Goal: Transaction & Acquisition: Obtain resource

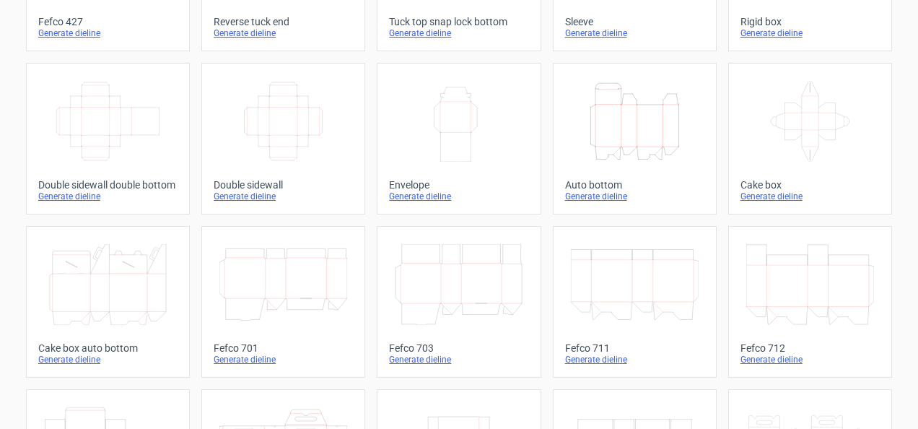
scroll to position [176, 0]
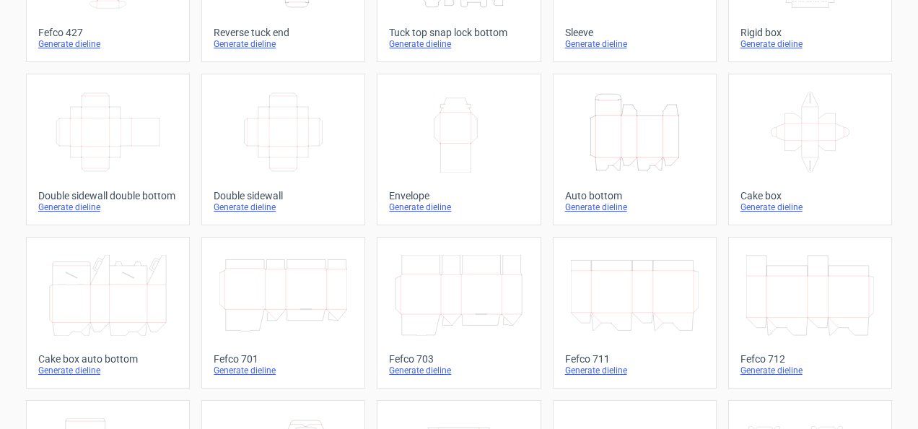
click at [615, 140] on icon "Height Depth Width" at bounding box center [635, 132] width 128 height 81
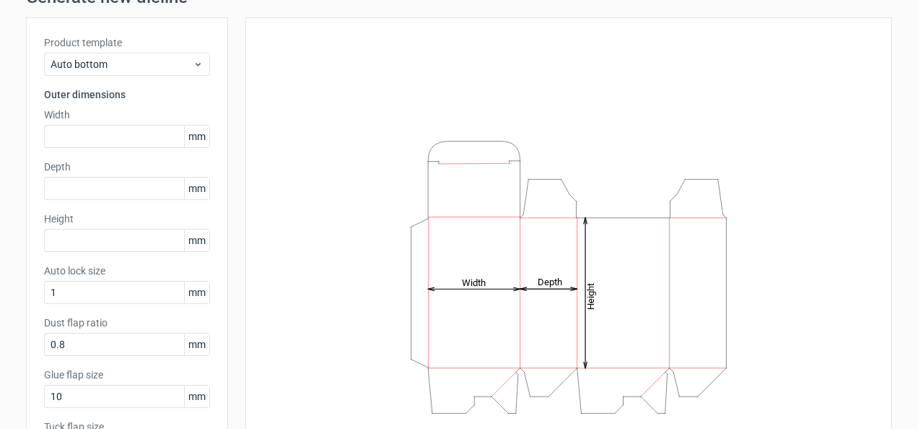
scroll to position [71, 0]
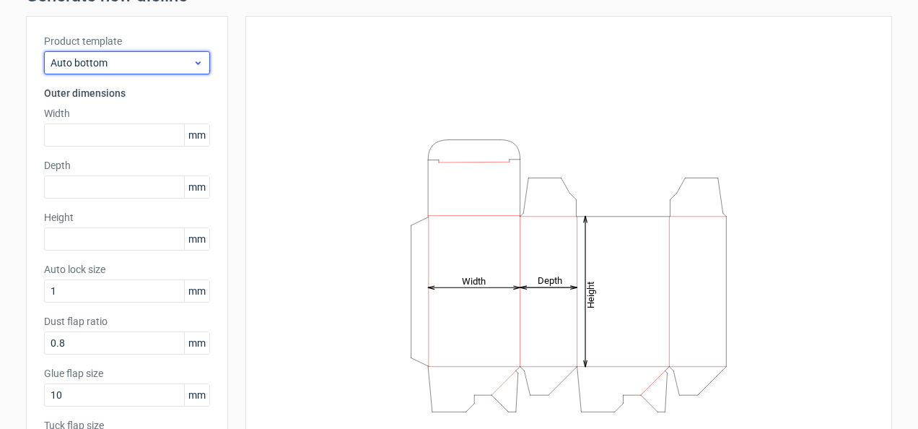
click at [193, 66] on icon at bounding box center [198, 63] width 11 height 12
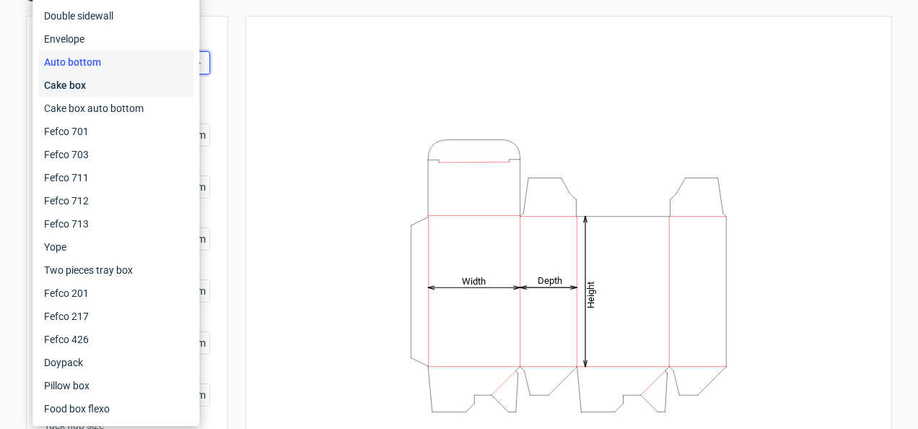
click at [68, 85] on div "Cake box" at bounding box center [115, 85] width 155 height 23
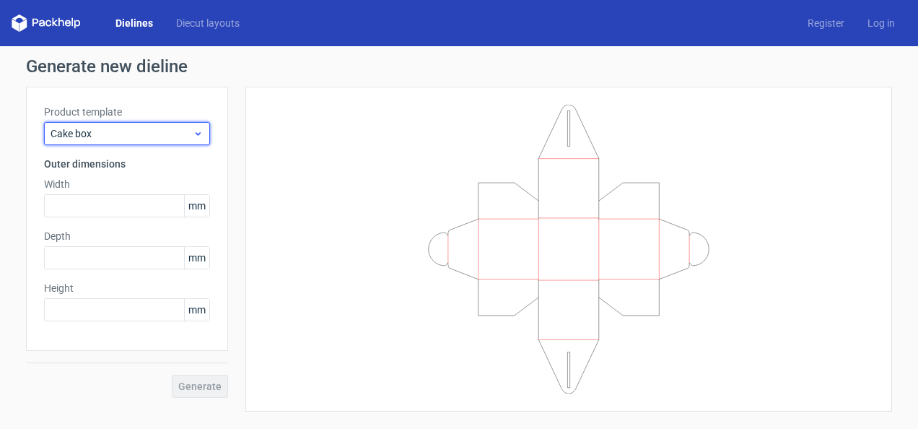
click at [175, 143] on div "Cake box" at bounding box center [127, 133] width 166 height 23
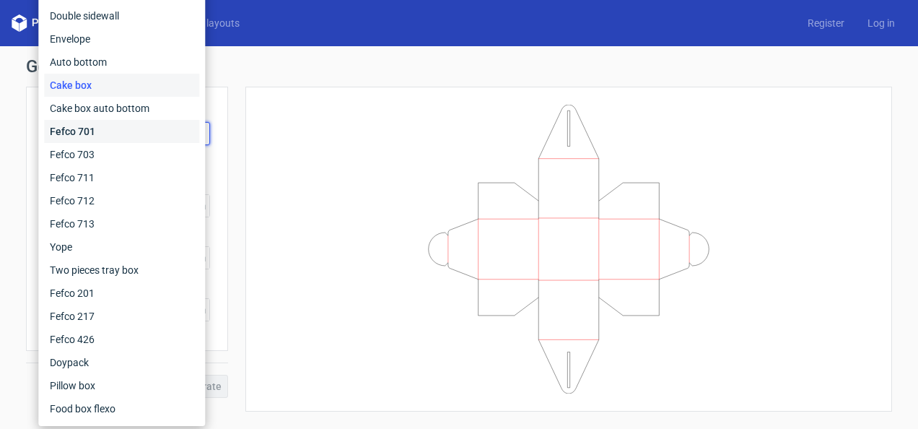
click at [83, 124] on div "Fefco 701" at bounding box center [121, 131] width 155 height 23
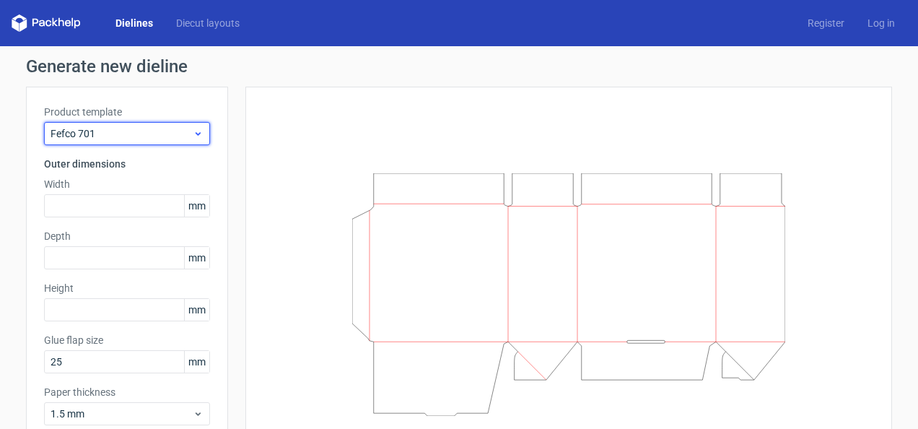
click at [126, 137] on span "Fefco 701" at bounding box center [122, 133] width 142 height 14
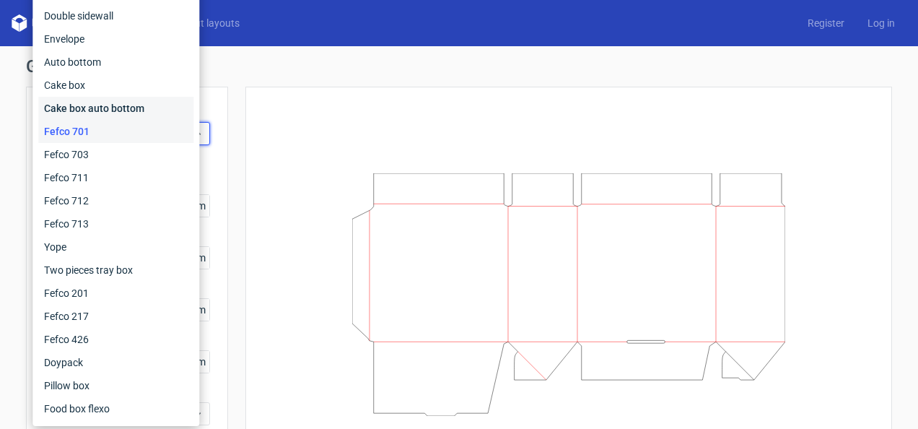
click at [104, 110] on div "Cake box auto bottom" at bounding box center [115, 108] width 155 height 23
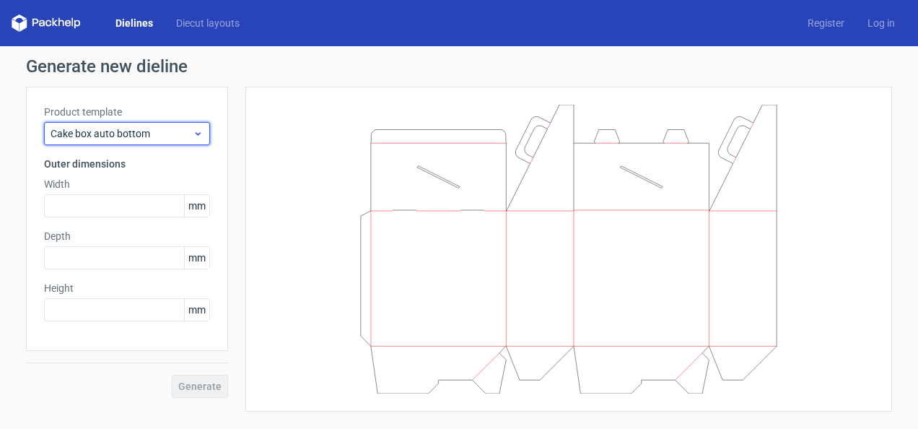
click at [165, 140] on div "Cake box auto bottom" at bounding box center [127, 133] width 166 height 23
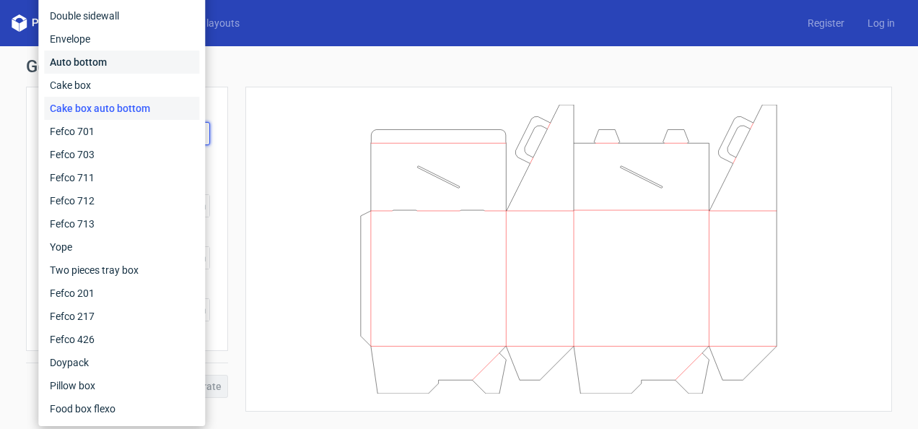
click at [108, 69] on div "Auto bottom" at bounding box center [121, 62] width 155 height 23
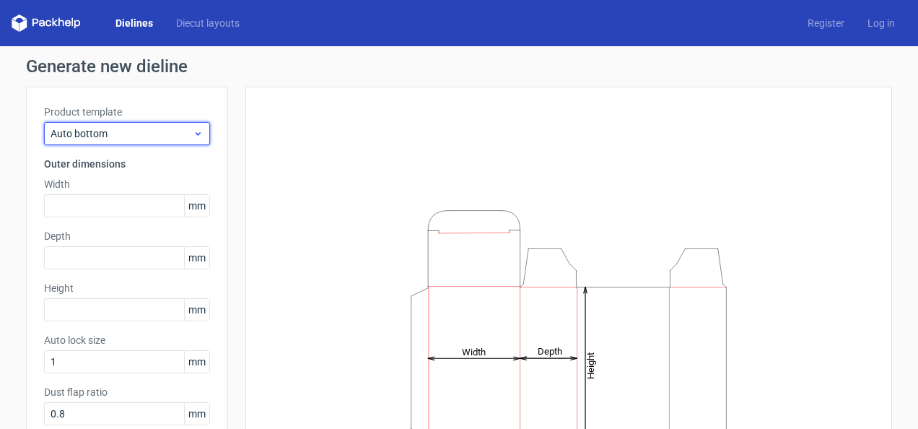
click at [196, 142] on div "Auto bottom" at bounding box center [127, 133] width 166 height 23
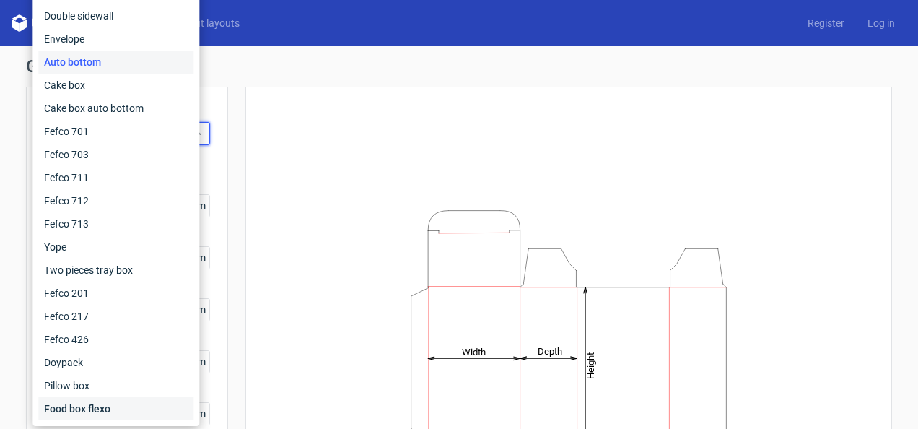
click at [94, 406] on div "Food box flexo" at bounding box center [115, 408] width 155 height 23
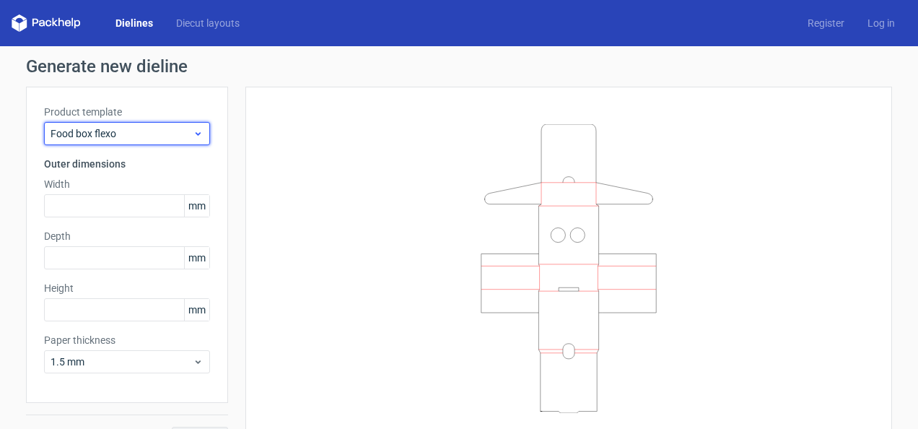
click at [175, 137] on span "Food box flexo" at bounding box center [122, 133] width 142 height 14
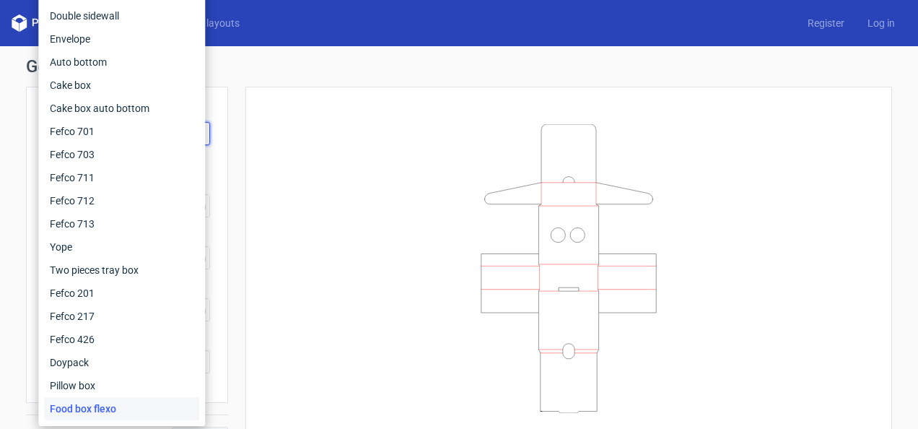
scroll to position [32, 0]
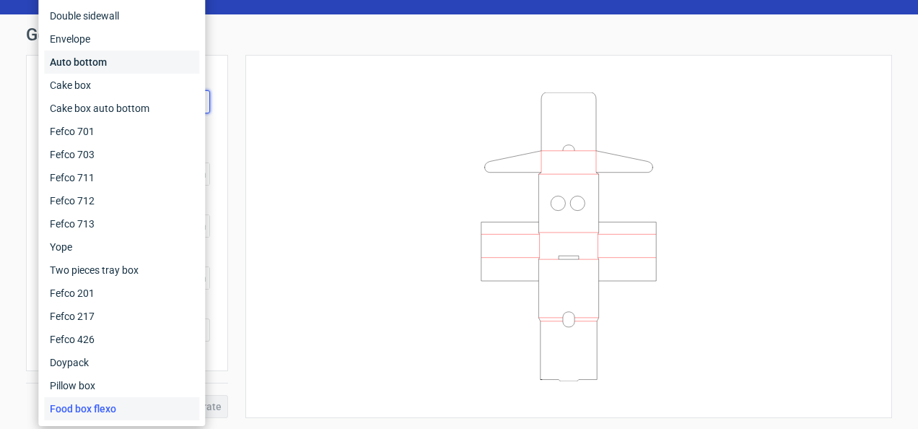
click at [84, 63] on div "Auto bottom" at bounding box center [121, 62] width 155 height 23
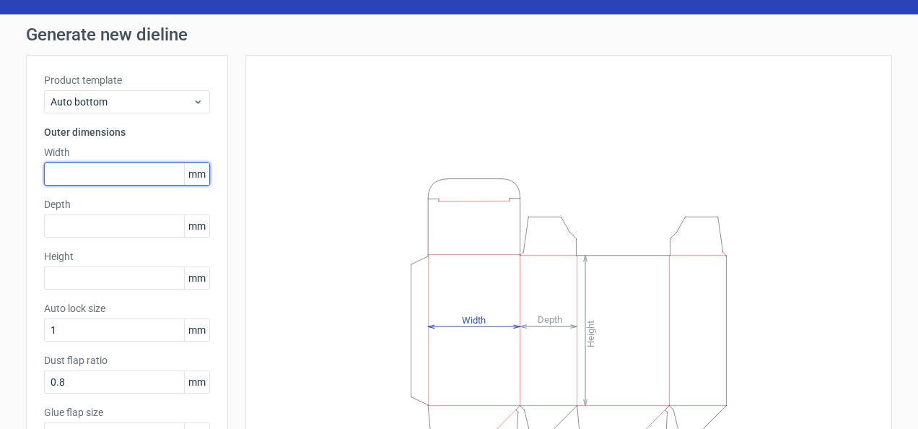
click at [87, 169] on input "text" at bounding box center [127, 173] width 166 height 23
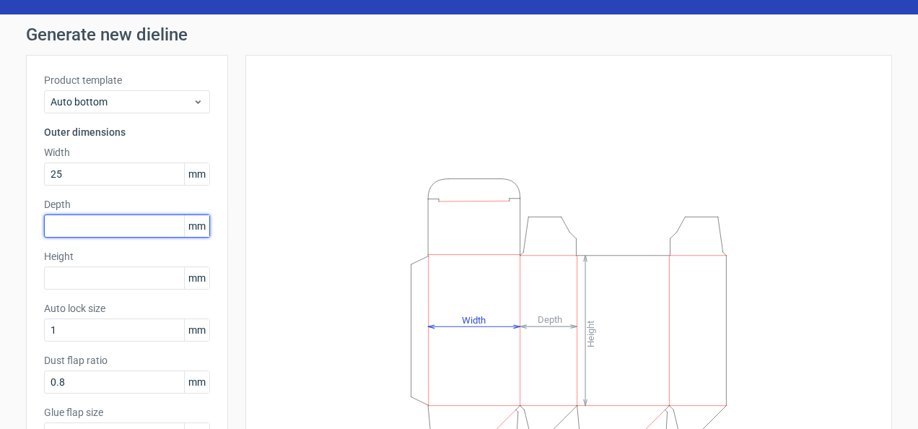
click at [101, 230] on input "text" at bounding box center [127, 225] width 166 height 23
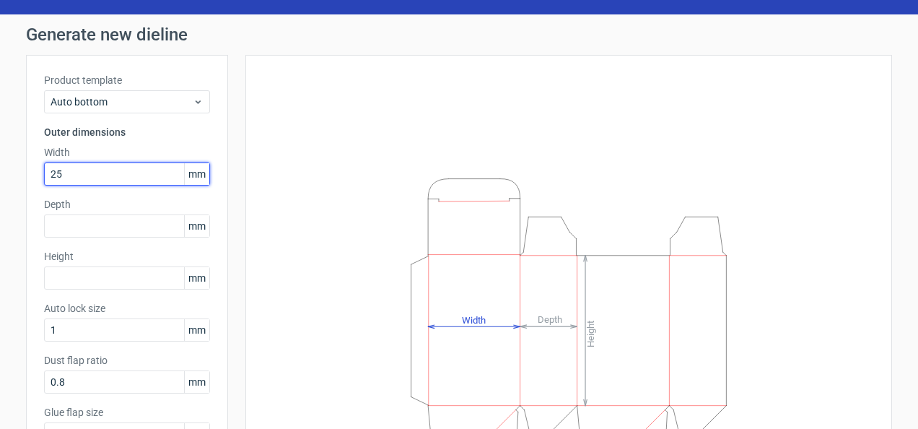
drag, startPoint x: 64, startPoint y: 174, endPoint x: -3, endPoint y: 163, distance: 67.3
click at [0, 163] on html "Dielines Diecut layouts Register Log in Generate new dieline Product template A…" at bounding box center [459, 214] width 918 height 429
type input "74"
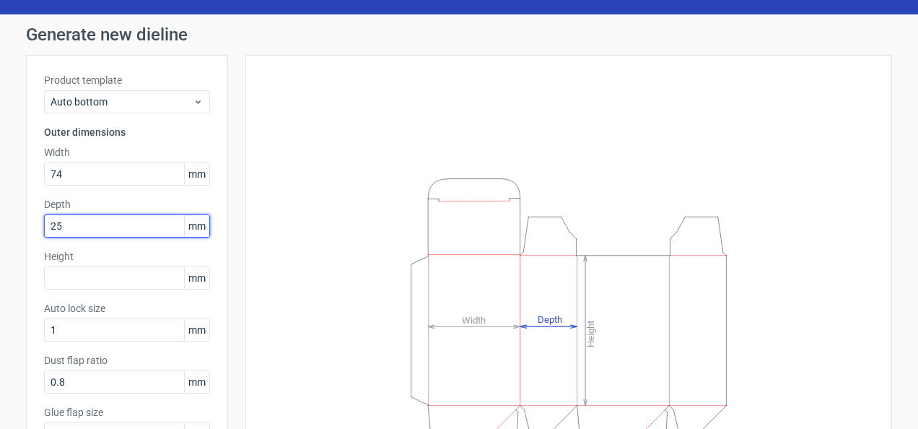
type input "25"
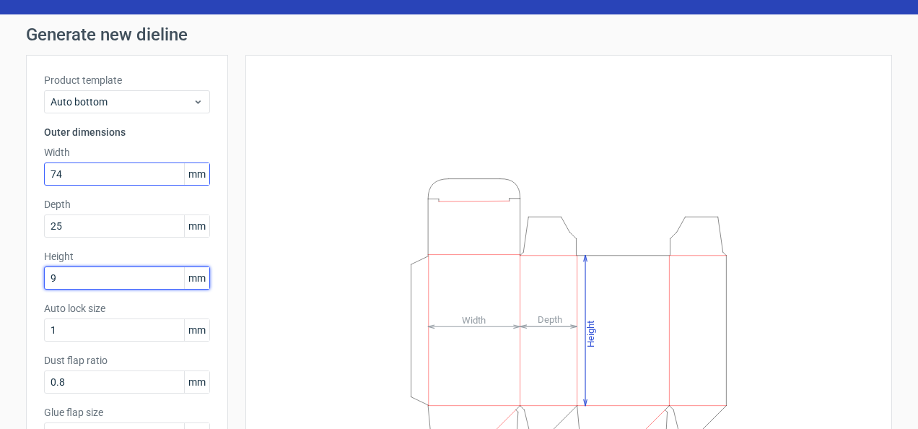
type input "9"
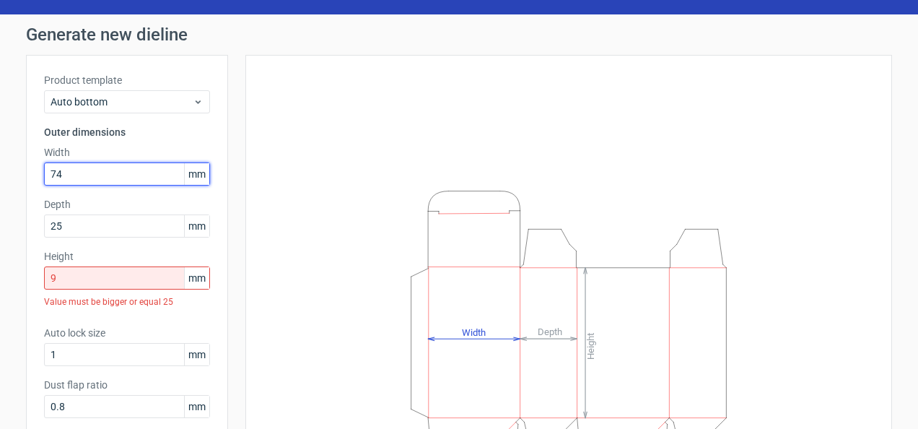
click at [85, 177] on input "74" at bounding box center [127, 173] width 166 height 23
drag, startPoint x: 69, startPoint y: 165, endPoint x: 6, endPoint y: 181, distance: 65.5
click at [6, 181] on div "Generate new dieline Product template Auto bottom Outer dimensions Width 74 mm …" at bounding box center [459, 312] width 918 height 596
type input "155"
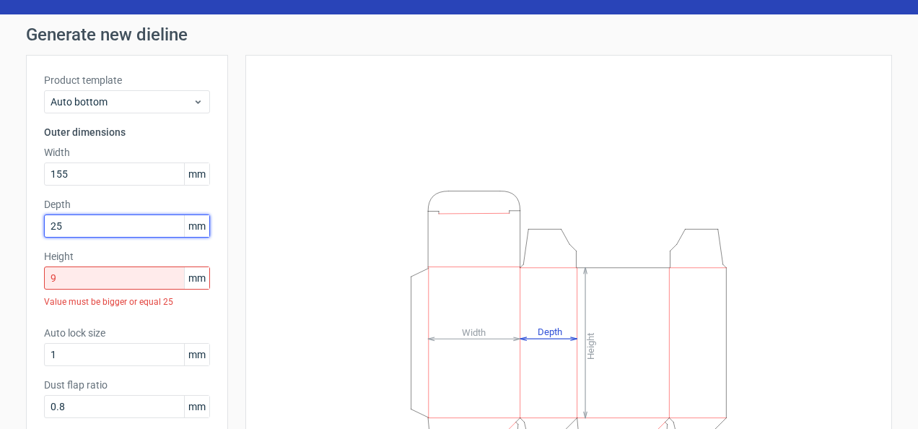
click at [71, 227] on input "25" at bounding box center [127, 225] width 166 height 23
drag, startPoint x: 71, startPoint y: 227, endPoint x: 11, endPoint y: 222, distance: 60.1
click at [11, 222] on div "Generate new dieline Product template Auto bottom Outer dimensions Width 155 mm…" at bounding box center [459, 312] width 918 height 596
type input "135"
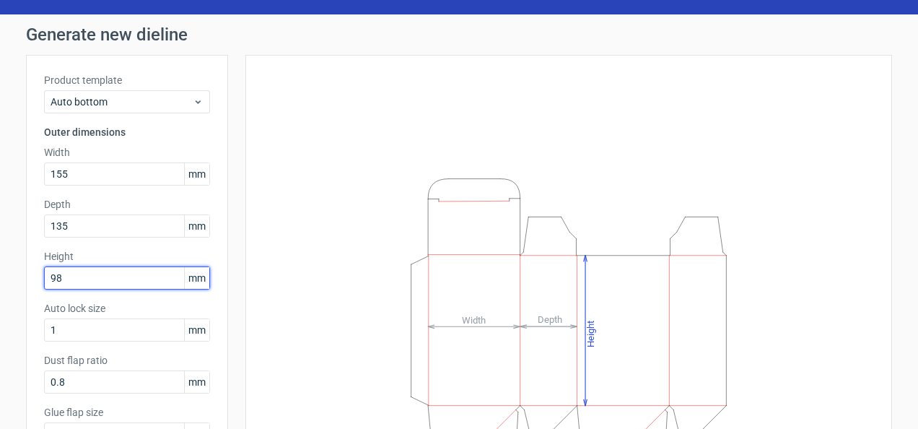
type input "98"
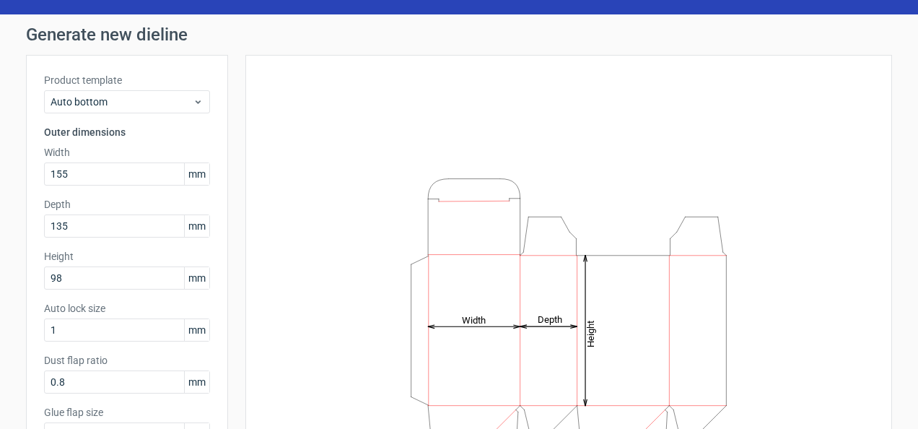
click at [505, 195] on icon "Height Depth Width" at bounding box center [568, 314] width 433 height 289
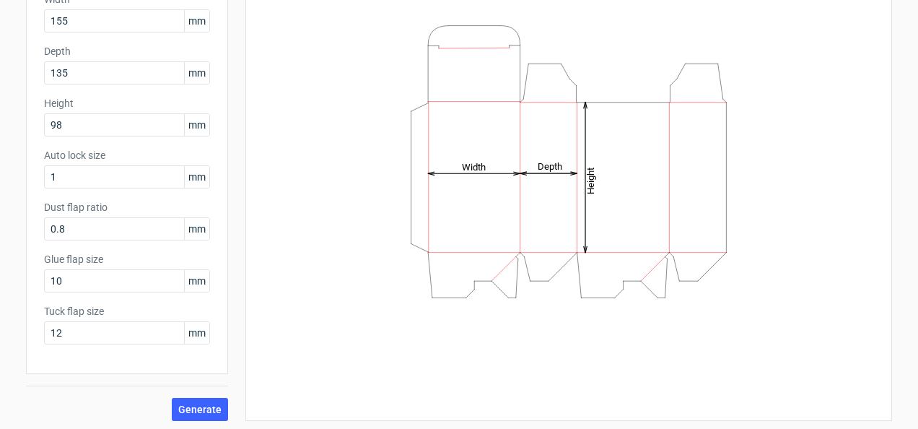
scroll to position [188, 0]
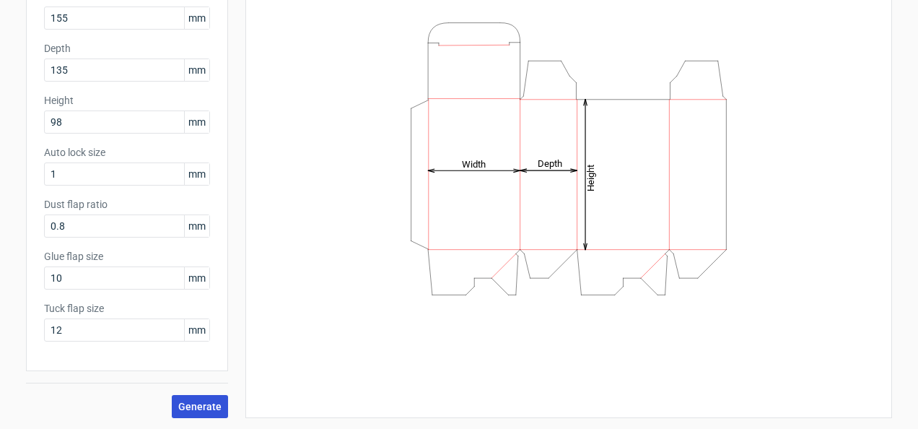
click at [198, 407] on span "Generate" at bounding box center [199, 406] width 43 height 10
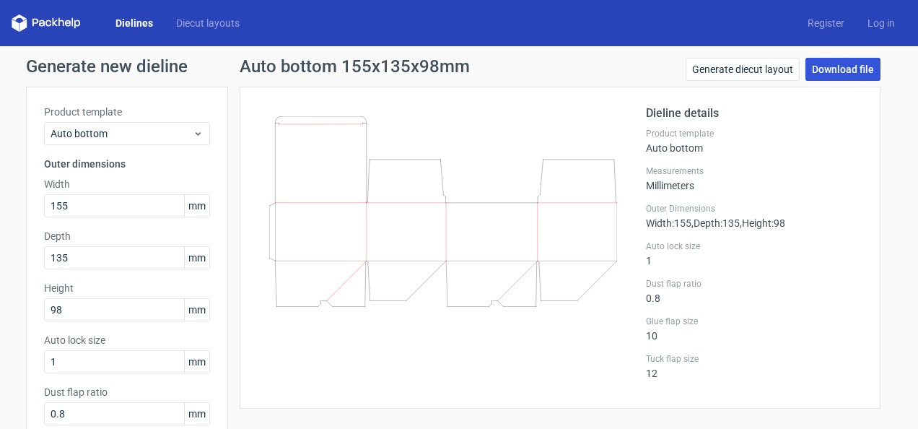
click at [828, 74] on link "Download file" at bounding box center [843, 69] width 75 height 23
click at [835, 67] on link "Download file" at bounding box center [843, 69] width 75 height 23
click at [736, 74] on link "Generate diecut layout" at bounding box center [743, 69] width 114 height 23
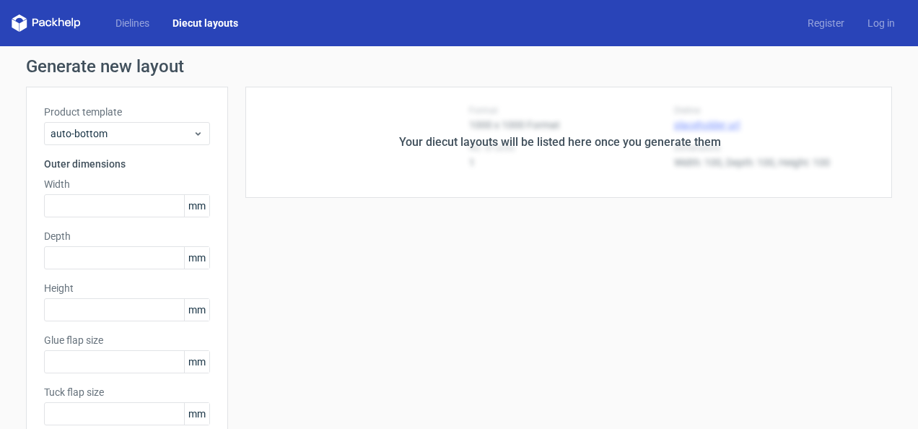
type input "155"
type input "135"
type input "98"
type input "10"
type input "12"
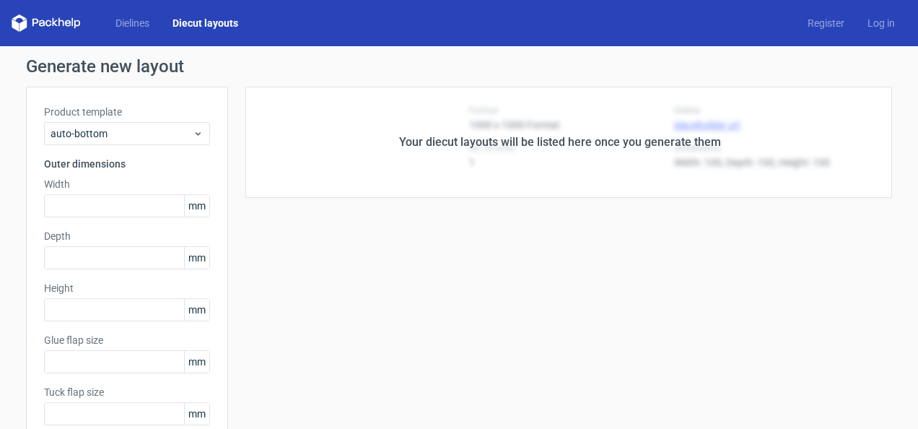
type input "5"
type input "48"
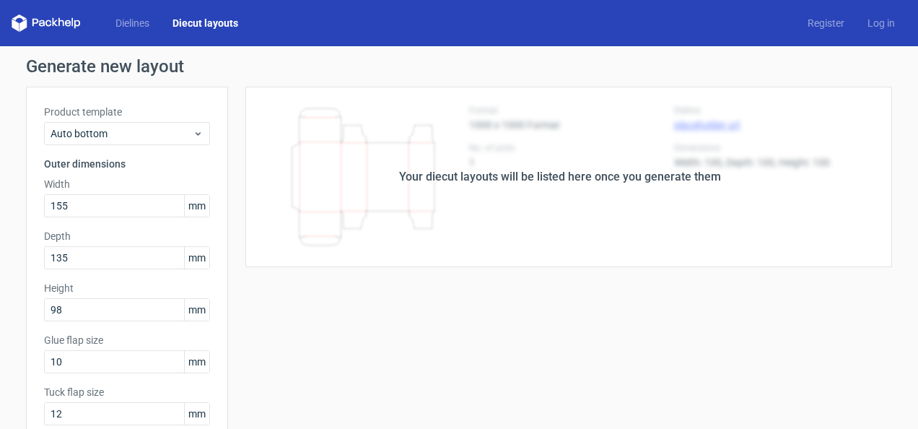
click at [645, 222] on div "Your diecut layouts will be listed here once you generate them" at bounding box center [560, 177] width 664 height 181
click at [407, 223] on div "Your diecut layouts will be listed here once you generate them" at bounding box center [560, 177] width 664 height 181
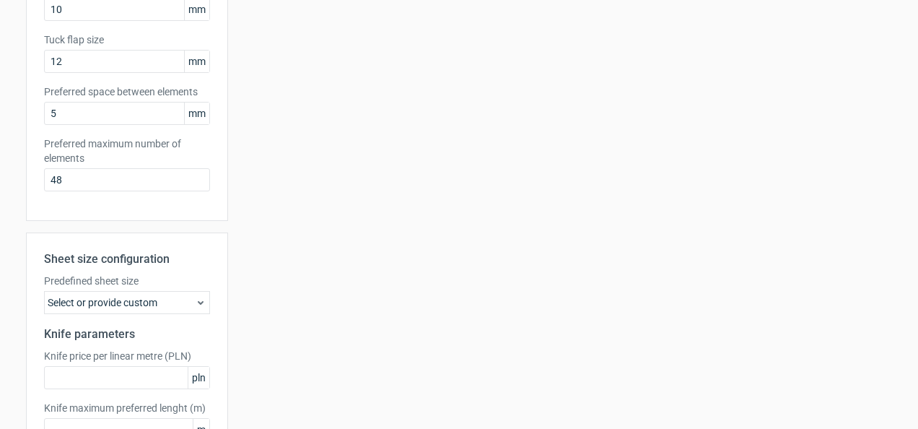
scroll to position [451, 0]
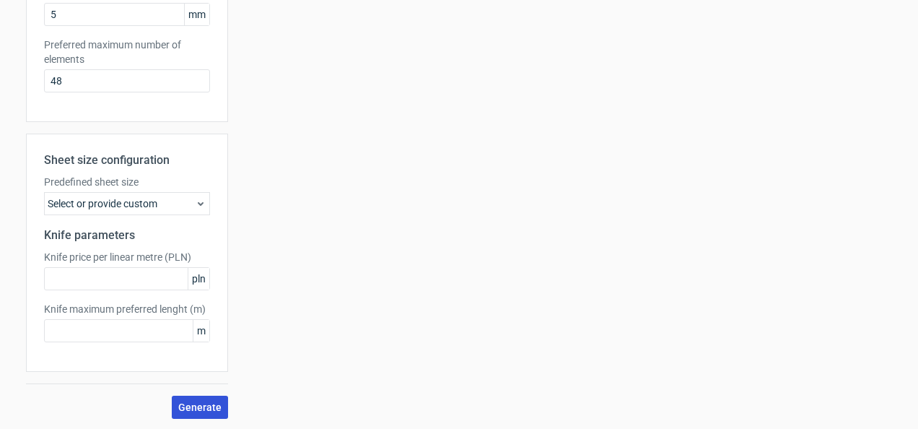
click at [196, 411] on span "Generate" at bounding box center [199, 407] width 43 height 10
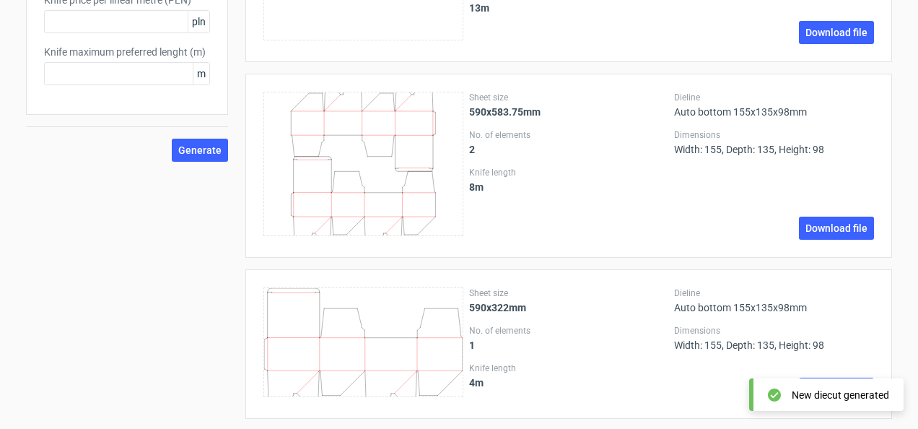
scroll to position [719, 0]
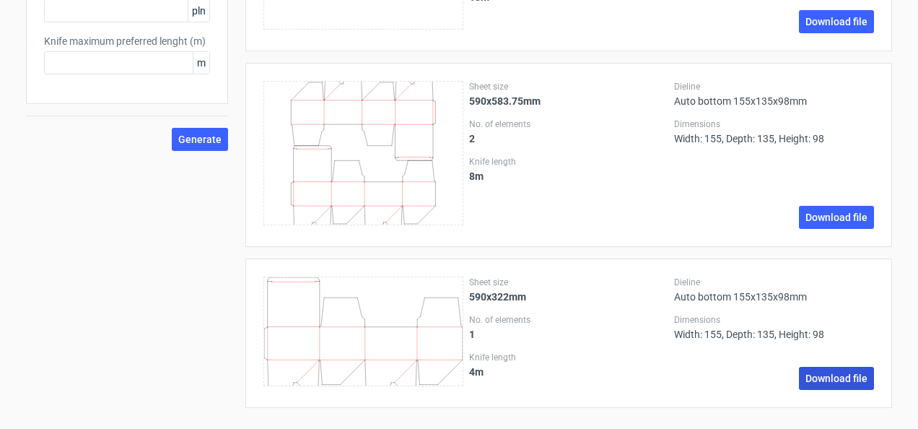
click at [812, 375] on link "Download file" at bounding box center [836, 378] width 75 height 23
click at [829, 382] on link "Download file" at bounding box center [836, 378] width 75 height 23
